Goal: Find specific page/section: Find specific page/section

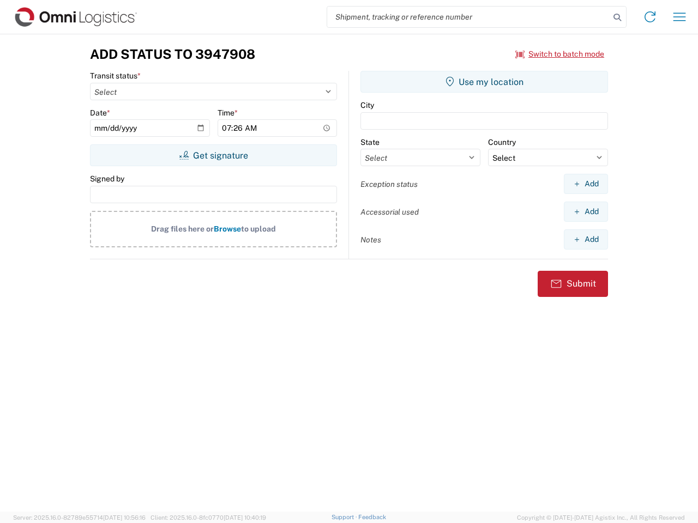
click at [468, 17] on input "search" at bounding box center [468, 17] width 282 height 21
click at [617, 17] on icon at bounding box center [616, 17] width 15 height 15
click at [650, 17] on icon at bounding box center [649, 16] width 17 height 17
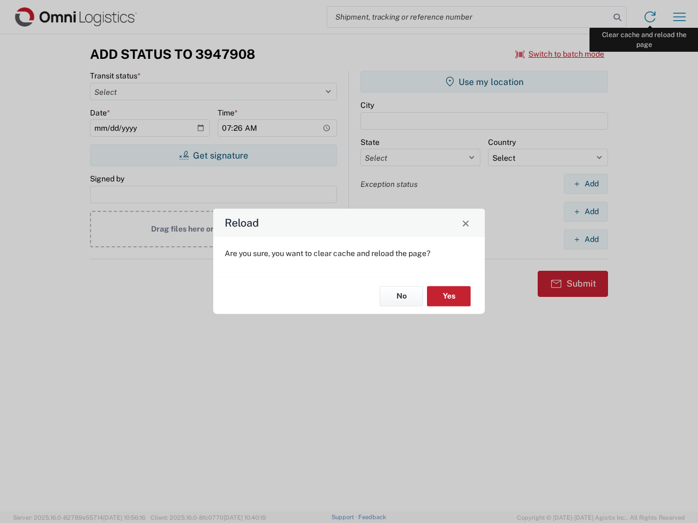
click at [679, 17] on div "Reload Are you sure, you want to clear cache and reload the page? No Yes" at bounding box center [349, 261] width 698 height 523
click at [560, 54] on div "Reload Are you sure, you want to clear cache and reload the page? No Yes" at bounding box center [349, 261] width 698 height 523
click at [213, 155] on div "Reload Are you sure, you want to clear cache and reload the page? No Yes" at bounding box center [349, 261] width 698 height 523
click at [484, 82] on div "Reload Are you sure, you want to clear cache and reload the page? No Yes" at bounding box center [349, 261] width 698 height 523
click at [585, 184] on div "Reload Are you sure, you want to clear cache and reload the page? No Yes" at bounding box center [349, 261] width 698 height 523
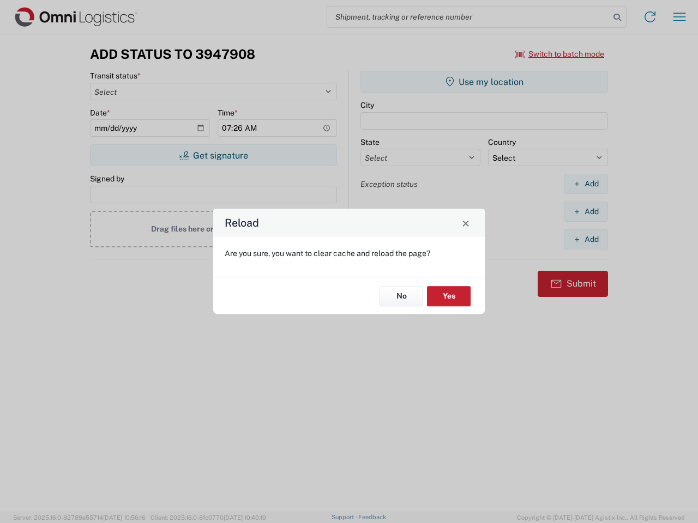
click at [585, 211] on div "Reload Are you sure, you want to clear cache and reload the page? No Yes" at bounding box center [349, 261] width 698 height 523
click at [585, 239] on div "Reload Are you sure, you want to clear cache and reload the page? No Yes" at bounding box center [349, 261] width 698 height 523
